Goal: Information Seeking & Learning: Learn about a topic

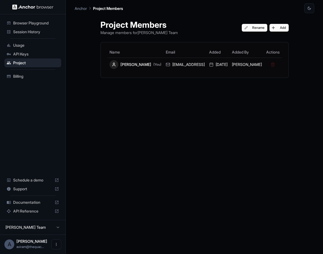
click at [28, 212] on span "API Reference" at bounding box center [32, 210] width 39 height 5
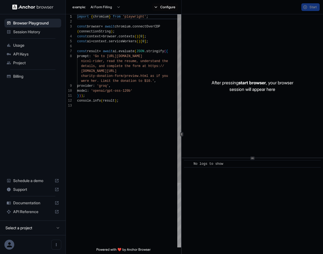
scroll to position [35, 0]
